Goal: Navigation & Orientation: Find specific page/section

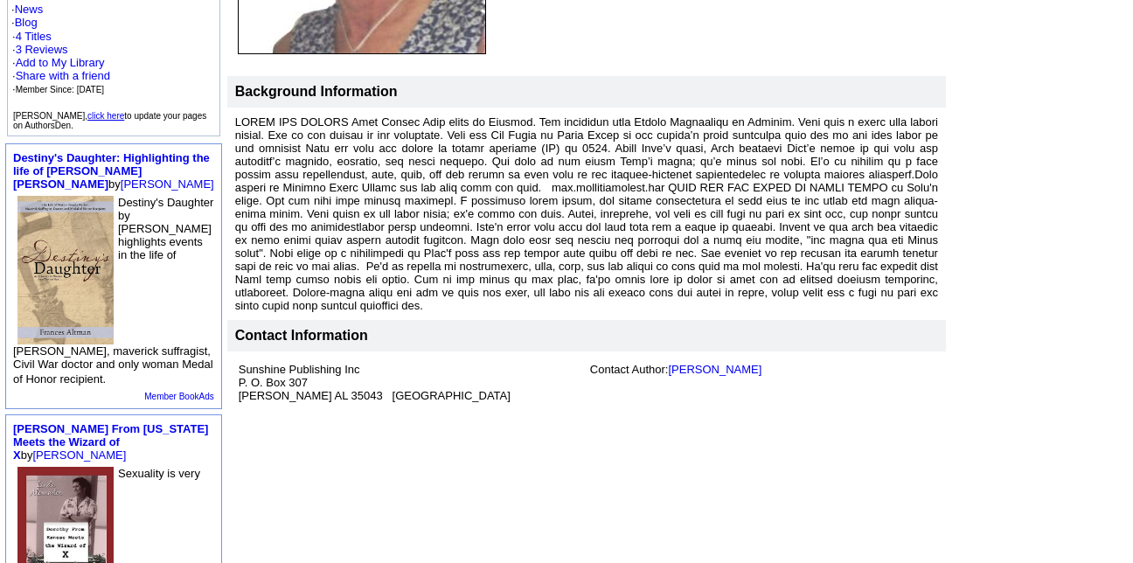
scroll to position [419, 0]
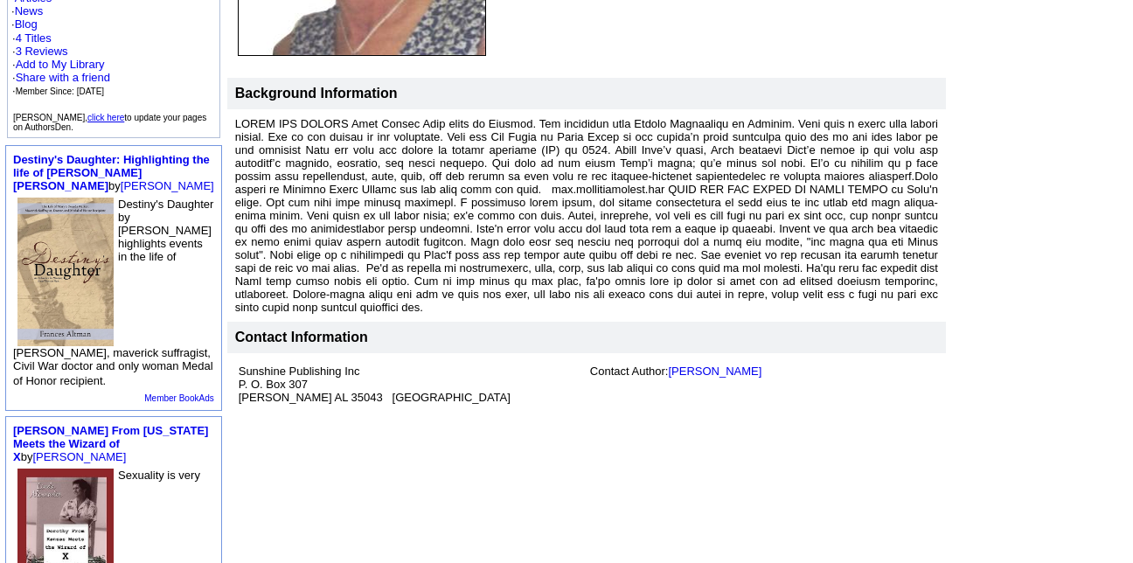
click at [107, 113] on link "click here" at bounding box center [105, 118] width 37 height 10
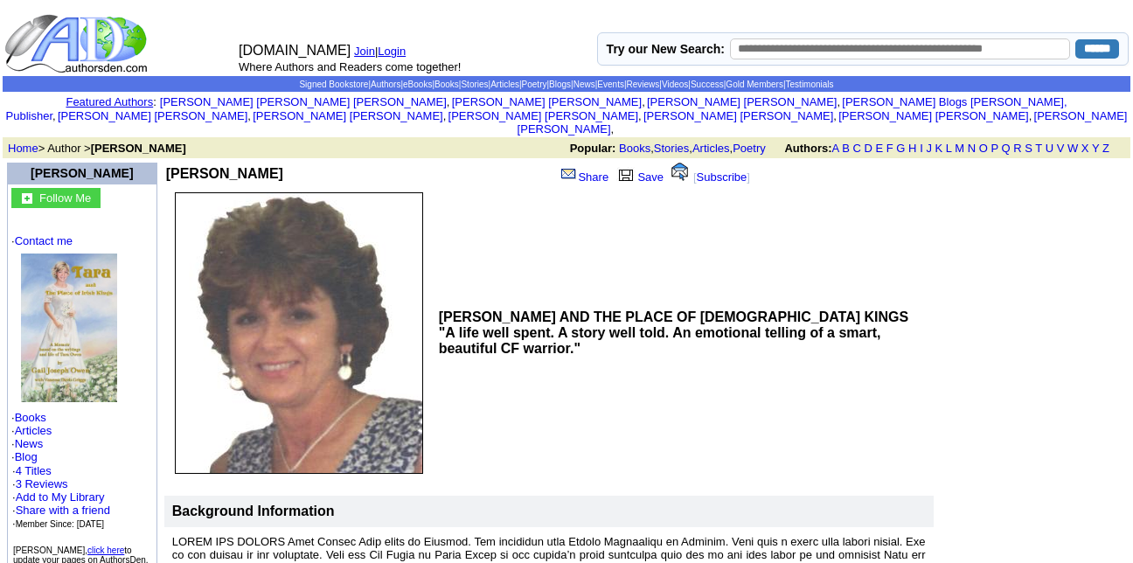
scroll to position [217, 0]
